Goal: Task Accomplishment & Management: Use online tool/utility

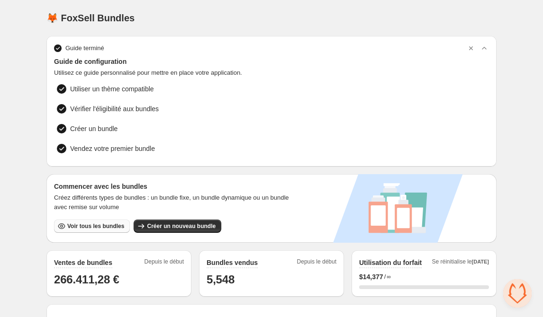
click at [68, 224] on span "Voir tous les bundles" at bounding box center [95, 227] width 57 height 8
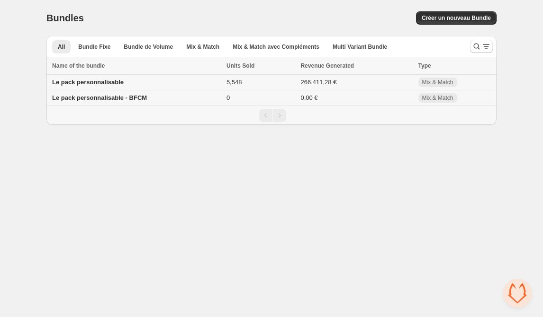
click at [88, 81] on span "Le pack personnalisable" at bounding box center [87, 82] width 71 height 7
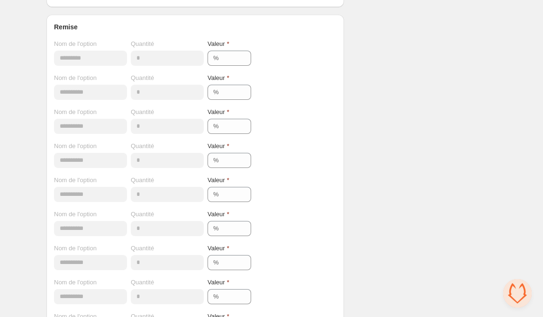
scroll to position [2107, 0]
